Goal: Find specific page/section: Find specific page/section

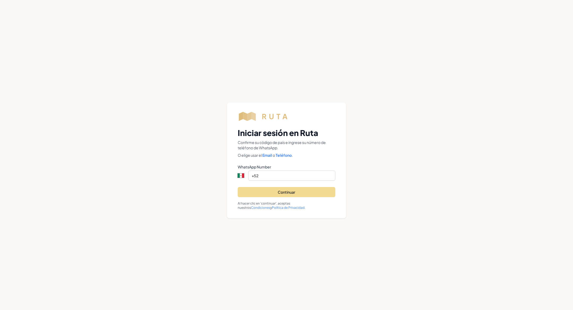
select select "MX"
click at [285, 177] on input "+52" at bounding box center [291, 175] width 87 height 10
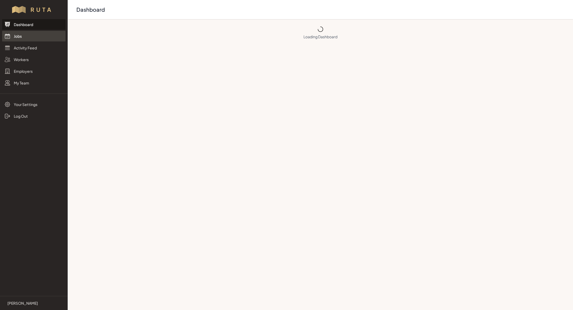
click at [28, 34] on link "Jobs" at bounding box center [33, 36] width 63 height 11
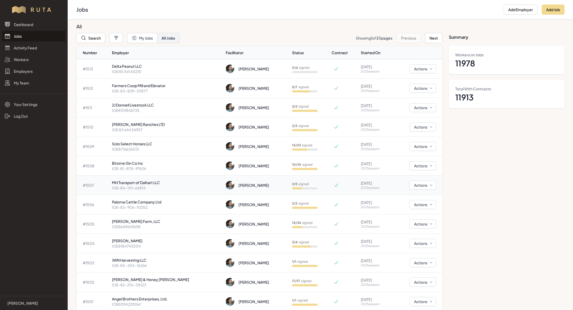
click at [161, 183] on p "MH Transport of Dalhart LLC" at bounding box center [167, 182] width 110 height 5
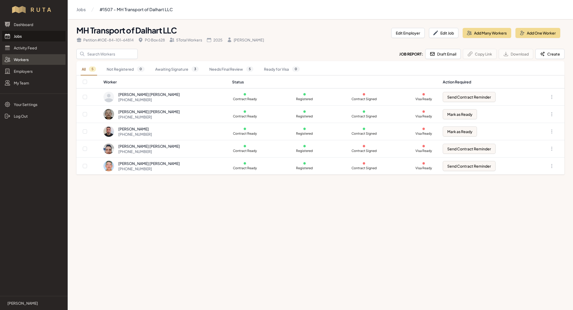
click at [29, 60] on link "Workers" at bounding box center [33, 59] width 63 height 11
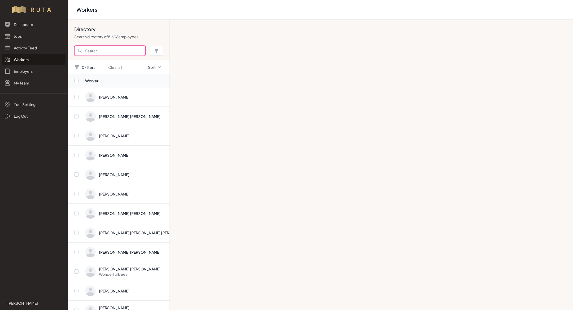
click at [115, 51] on input "Search" at bounding box center [109, 51] width 71 height 10
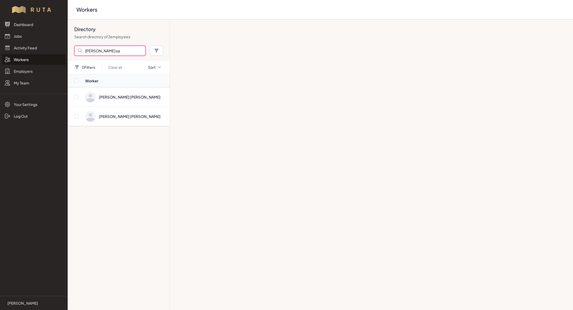
type input "[PERSON_NAME]"
click at [25, 35] on link "Jobs" at bounding box center [33, 36] width 63 height 11
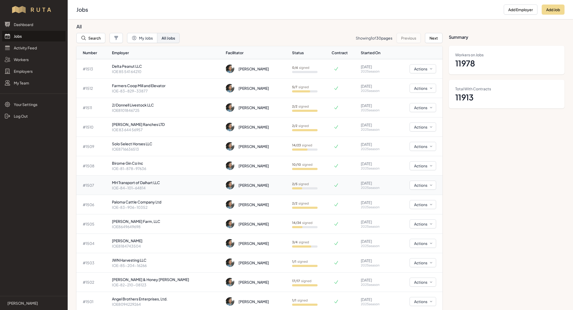
click at [151, 187] on p "IOE-84-101-64814" at bounding box center [167, 187] width 110 height 5
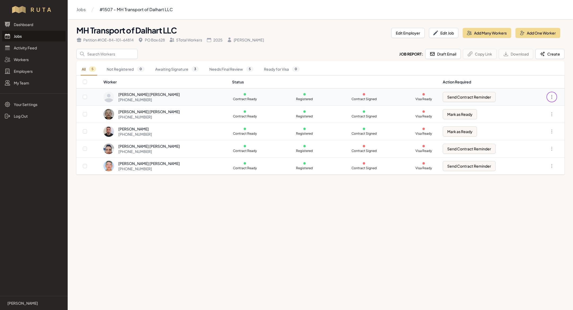
click at [552, 98] on icon "button" at bounding box center [552, 96] width 1 height 3
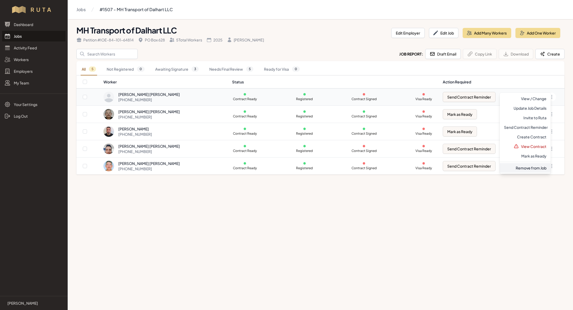
click at [534, 164] on link "Remove from Job" at bounding box center [525, 168] width 51 height 10
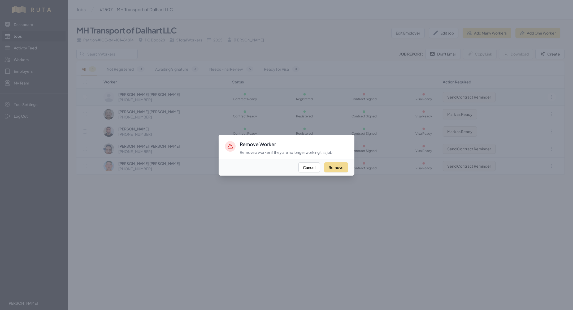
click at [374, 215] on div at bounding box center [286, 155] width 573 height 310
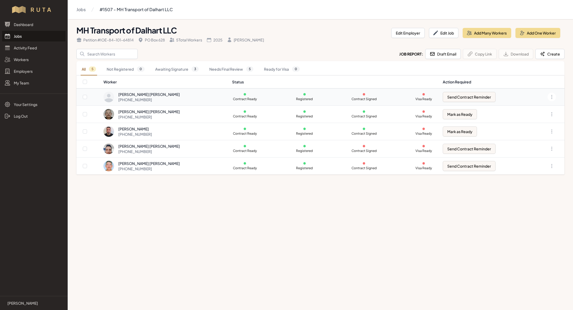
click at [24, 34] on link "Jobs" at bounding box center [33, 36] width 63 height 11
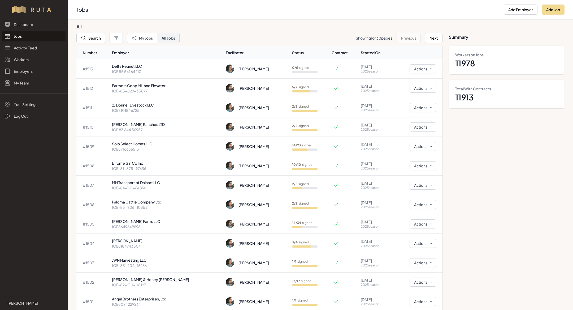
click at [24, 38] on link "Jobs" at bounding box center [33, 36] width 63 height 11
click at [26, 33] on link "Jobs" at bounding box center [33, 36] width 63 height 11
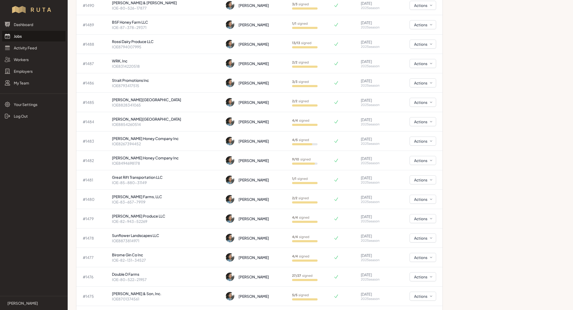
scroll to position [479, 0]
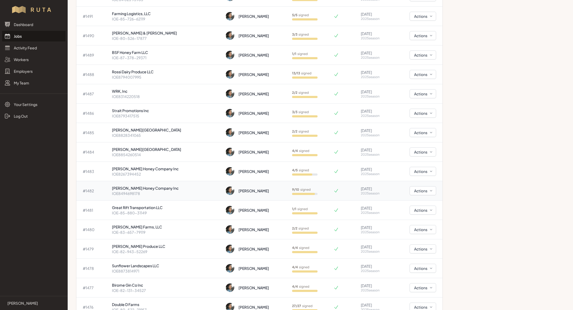
click at [180, 191] on p "IOE8494698178" at bounding box center [167, 193] width 110 height 5
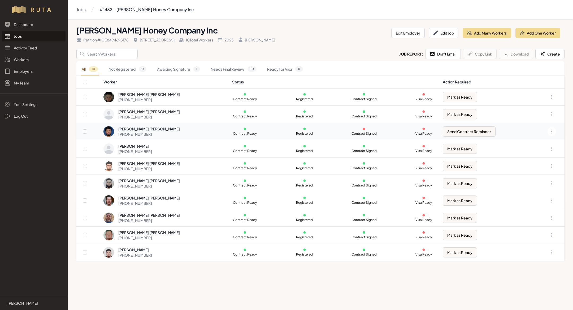
click at [195, 129] on div "Jaime Fabian Sandoval Carlos +52 669 225 4428" at bounding box center [164, 131] width 122 height 11
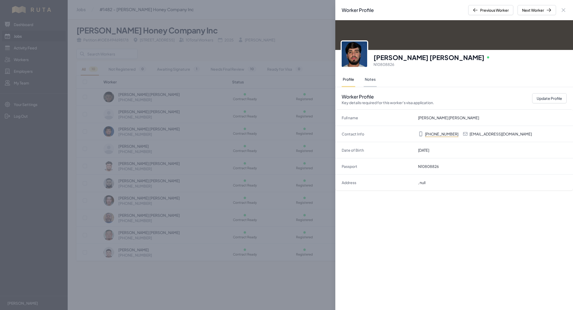
click at [368, 80] on button "Notes" at bounding box center [370, 79] width 13 height 15
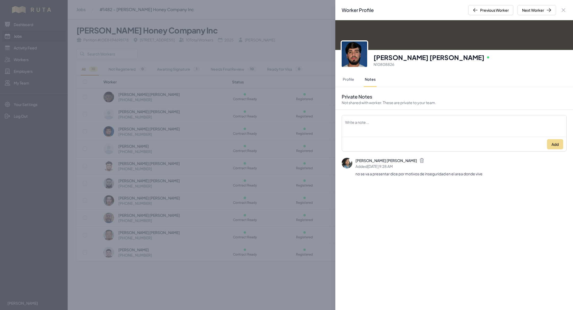
click at [225, 134] on div "Worker Profile Previous Worker Next Worker Close panel Jaime Fabian Sandoval Ca…" at bounding box center [286, 155] width 573 height 310
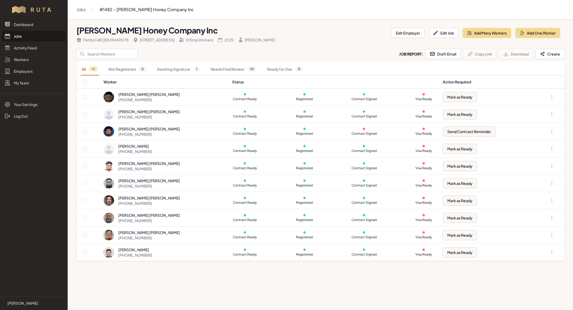
click at [39, 33] on link "Jobs" at bounding box center [33, 36] width 63 height 11
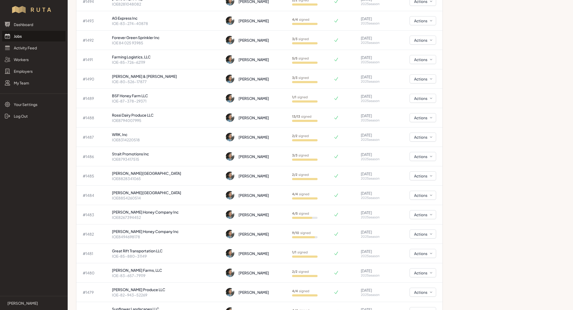
scroll to position [439, 0]
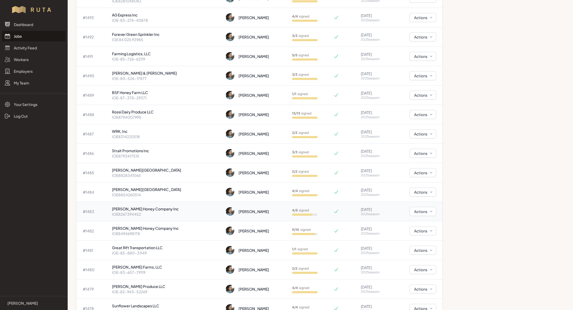
click at [168, 211] on p "IOE8267394452" at bounding box center [167, 213] width 110 height 5
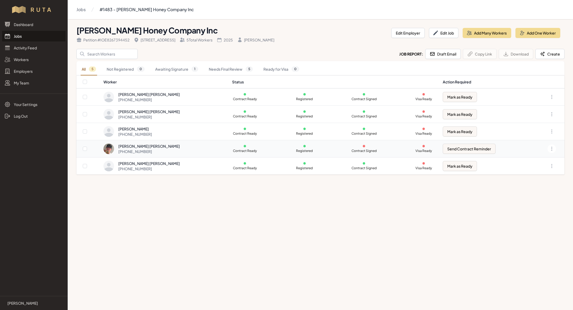
click at [161, 148] on div "[PERSON_NAME] [PERSON_NAME]" at bounding box center [149, 145] width 62 height 5
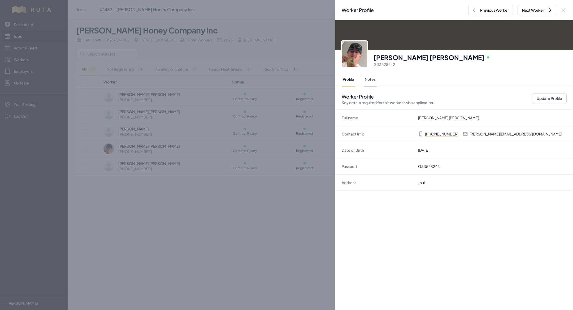
click at [367, 77] on button "Notes" at bounding box center [370, 79] width 13 height 15
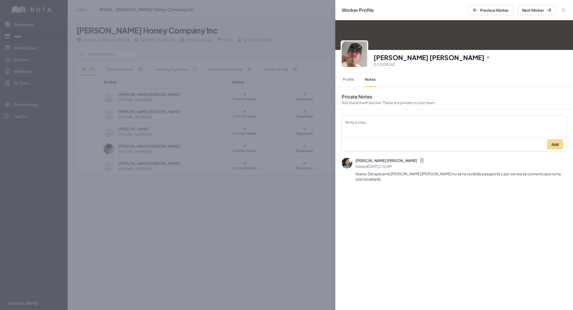
click at [231, 202] on div "Worker Profile Previous Worker Next Worker Close panel Miguel Angel Becerril Si…" at bounding box center [286, 155] width 573 height 310
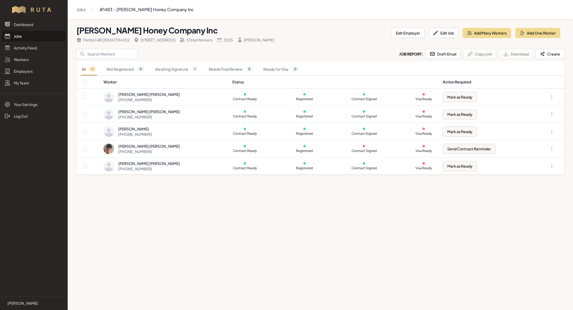
click at [25, 38] on link "Jobs" at bounding box center [33, 36] width 63 height 11
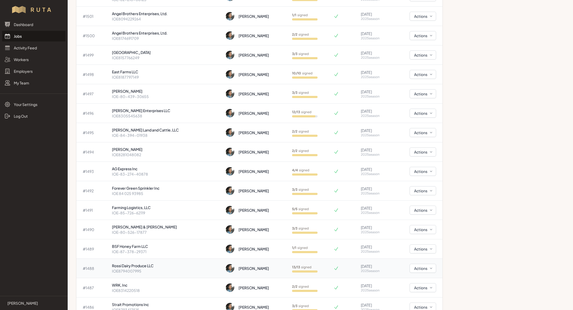
scroll to position [281, 0]
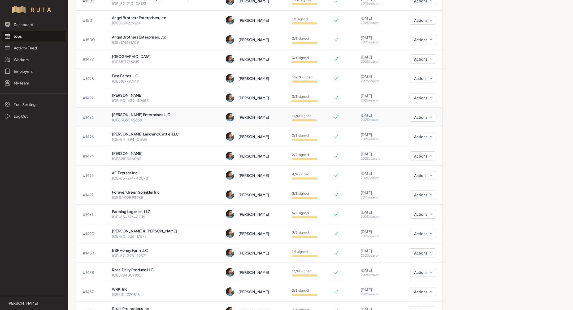
click at [137, 114] on p "[PERSON_NAME] Enterprises LLC" at bounding box center [167, 114] width 110 height 5
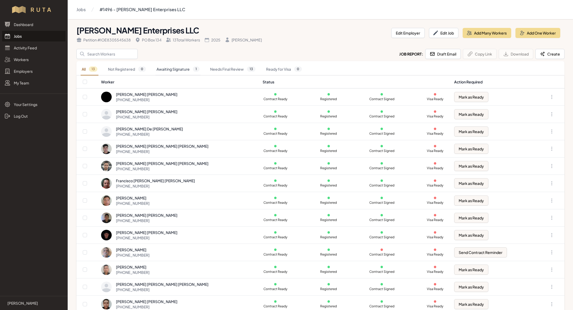
click at [175, 72] on link "Awaiting Signature 1" at bounding box center [177, 69] width 45 height 12
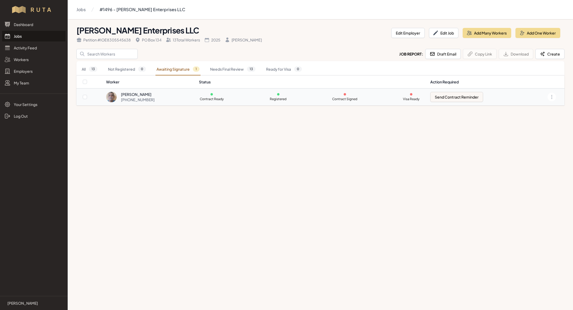
click at [246, 97] on td "Contract Ready Registered Contract Signed Visa Ready" at bounding box center [311, 96] width 231 height 17
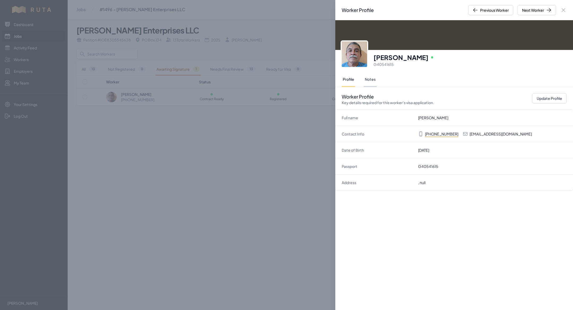
click at [367, 79] on button "Notes" at bounding box center [370, 79] width 13 height 15
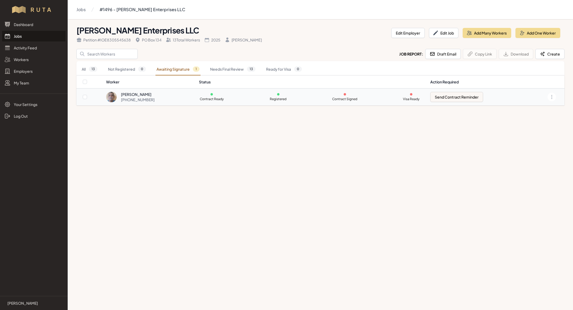
click at [154, 95] on div "[PERSON_NAME]" at bounding box center [138, 94] width 34 height 5
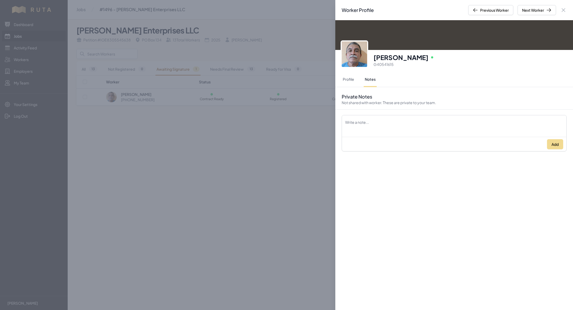
click at [197, 153] on div "Worker Profile Previous Worker Next Worker Close panel Martin Arteaga Jimenez O…" at bounding box center [286, 155] width 573 height 310
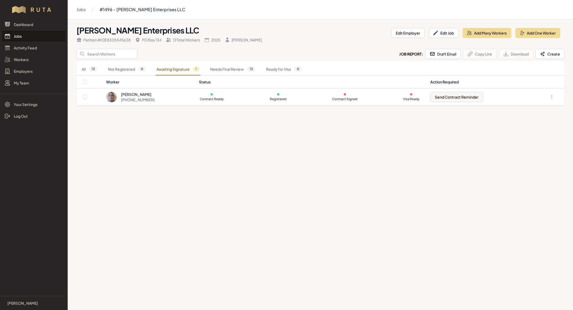
click at [26, 40] on link "Jobs" at bounding box center [33, 36] width 63 height 11
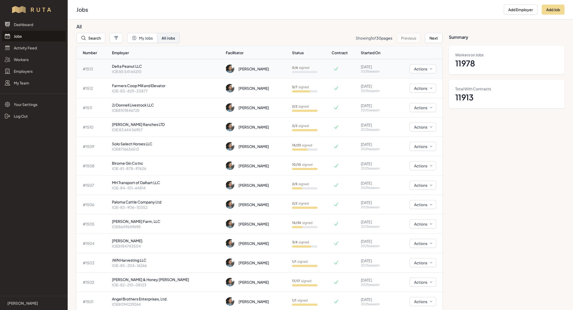
click at [132, 71] on p "IOE 85 541 64210" at bounding box center [167, 71] width 110 height 5
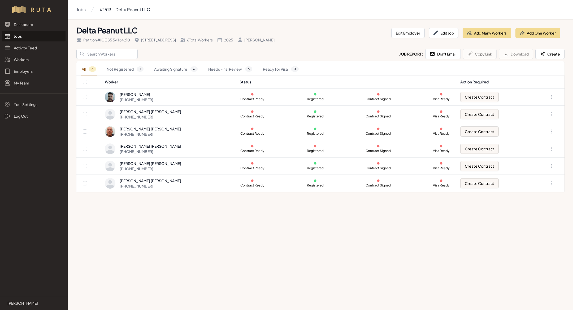
click at [31, 34] on link "Jobs" at bounding box center [33, 36] width 63 height 11
